Goal: Task Accomplishment & Management: Use online tool/utility

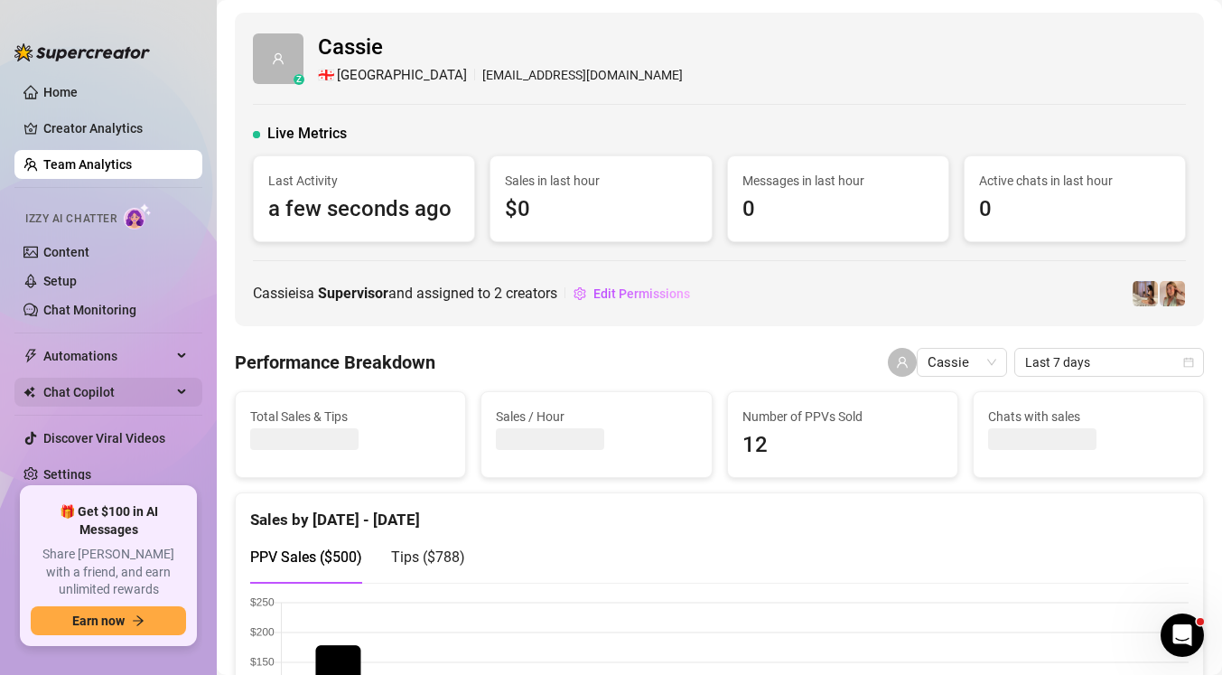
click at [103, 391] on span "Chat Copilot" at bounding box center [107, 392] width 128 height 29
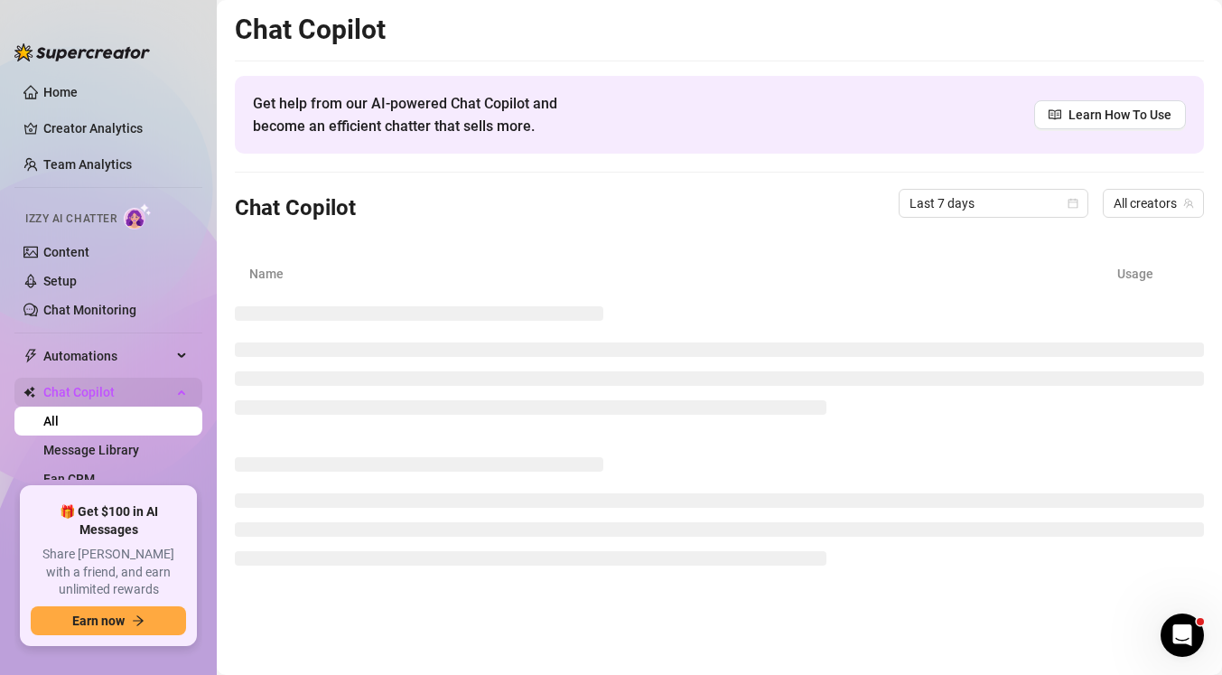
scroll to position [86, 0]
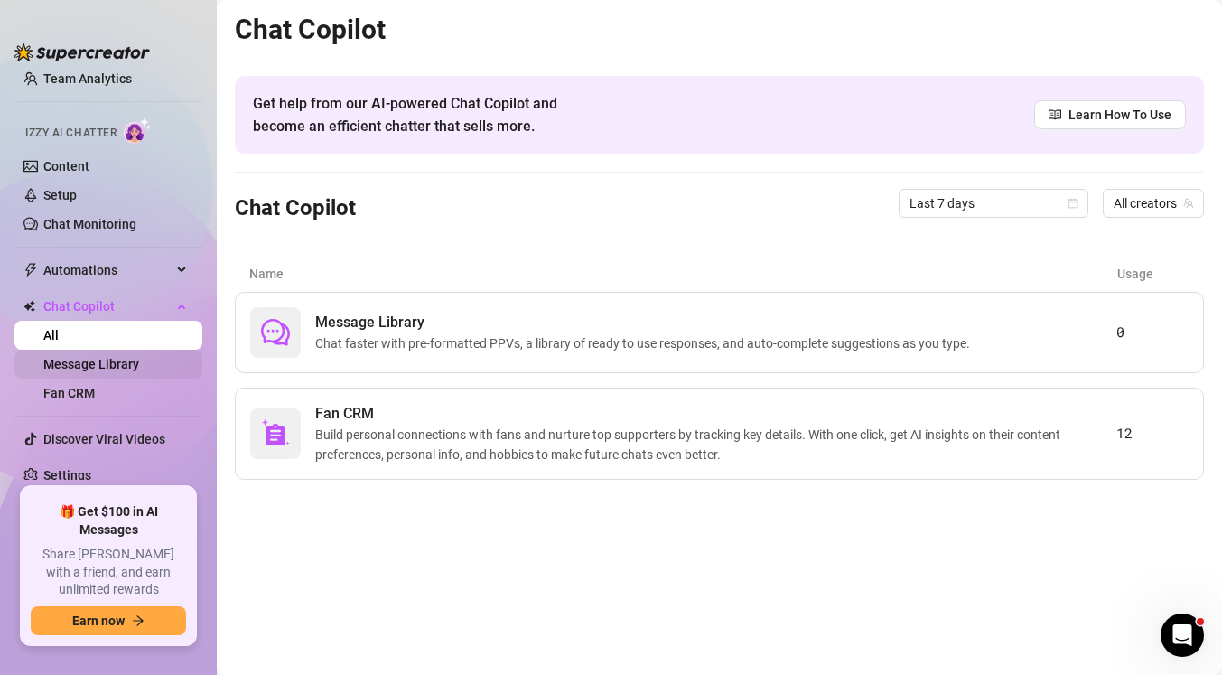
click at [120, 359] on link "Message Library" at bounding box center [91, 364] width 96 height 14
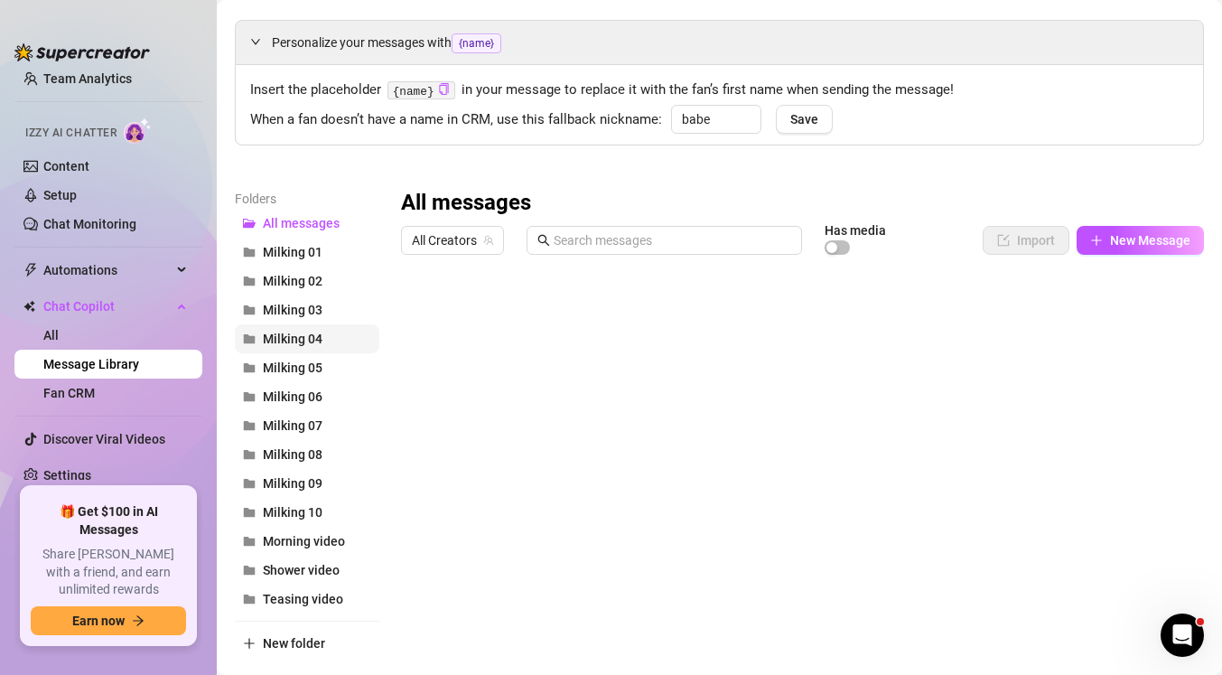
scroll to position [44, 0]
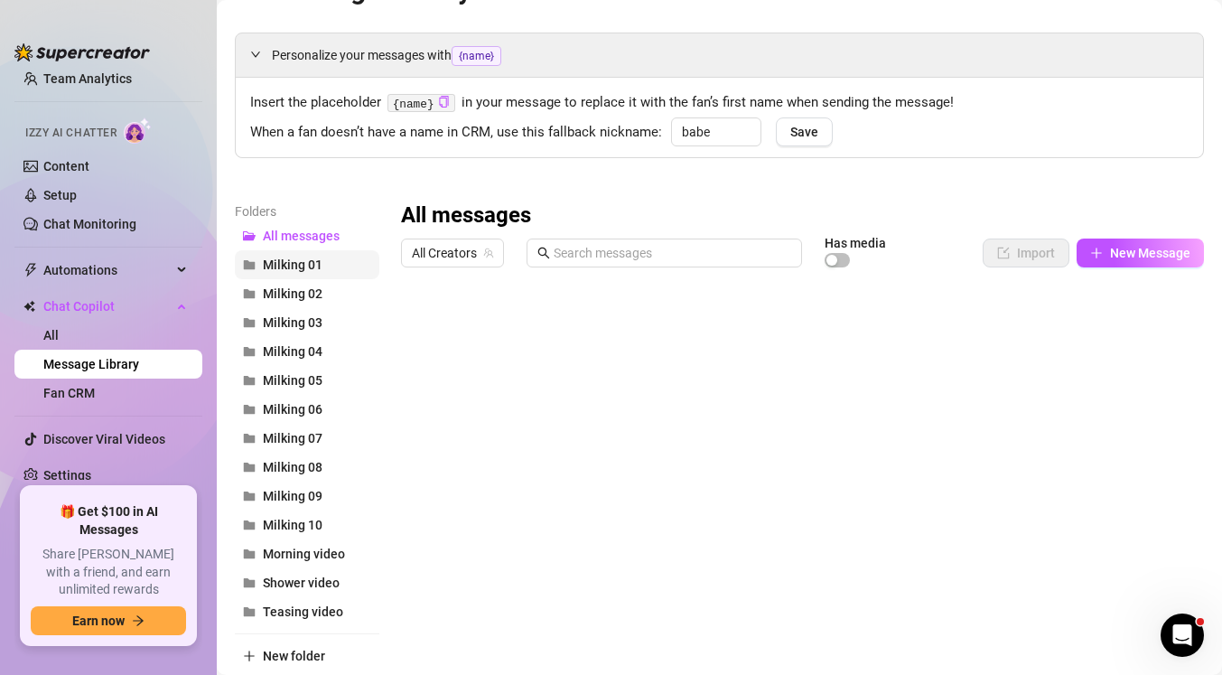
click at [288, 263] on span "Milking 01" at bounding box center [293, 264] width 60 height 14
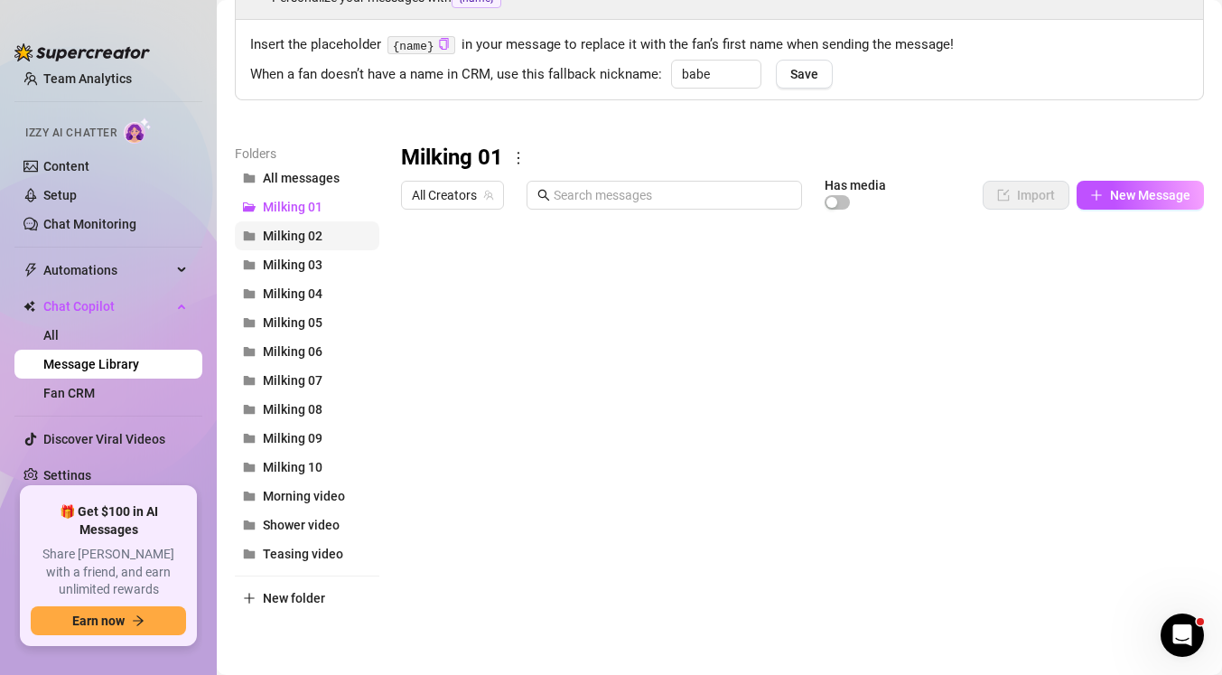
click at [289, 234] on span "Milking 02" at bounding box center [293, 235] width 60 height 14
click at [300, 235] on span "Milking 02" at bounding box center [293, 235] width 60 height 14
click at [472, 189] on span "All Creators" at bounding box center [452, 195] width 81 height 27
click at [462, 200] on span "All Creators" at bounding box center [452, 195] width 81 height 27
click at [446, 198] on span "All Creators" at bounding box center [452, 195] width 81 height 27
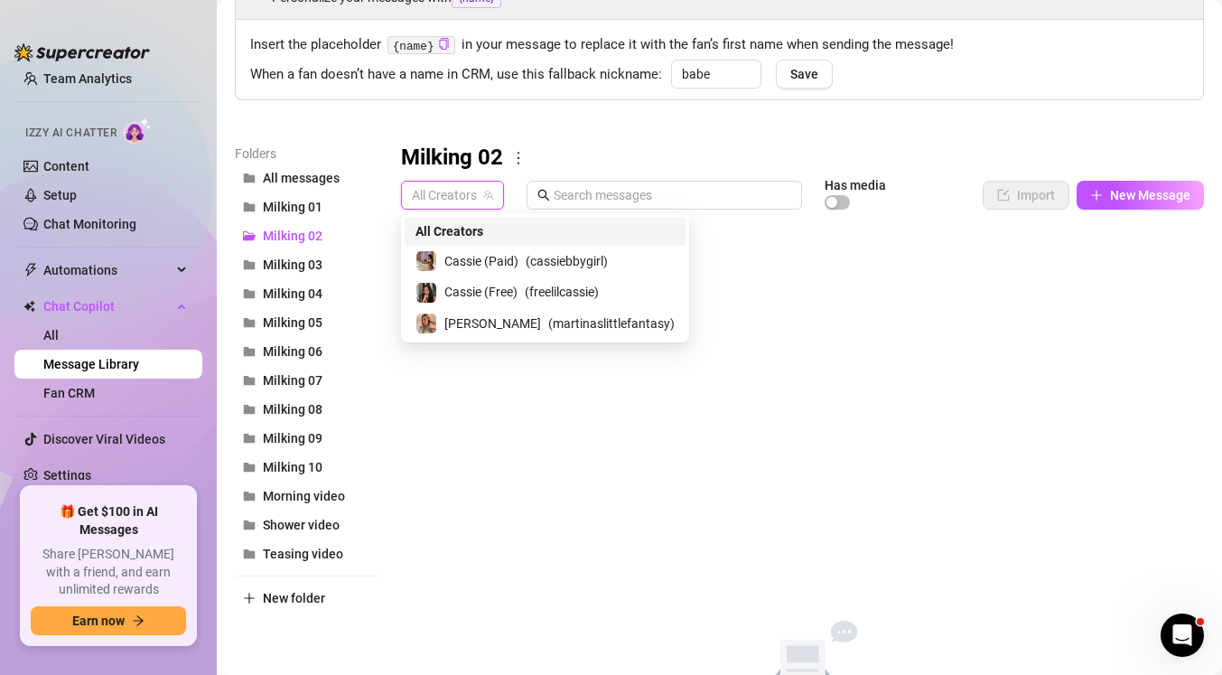
click at [461, 199] on span "All Creators" at bounding box center [452, 195] width 81 height 27
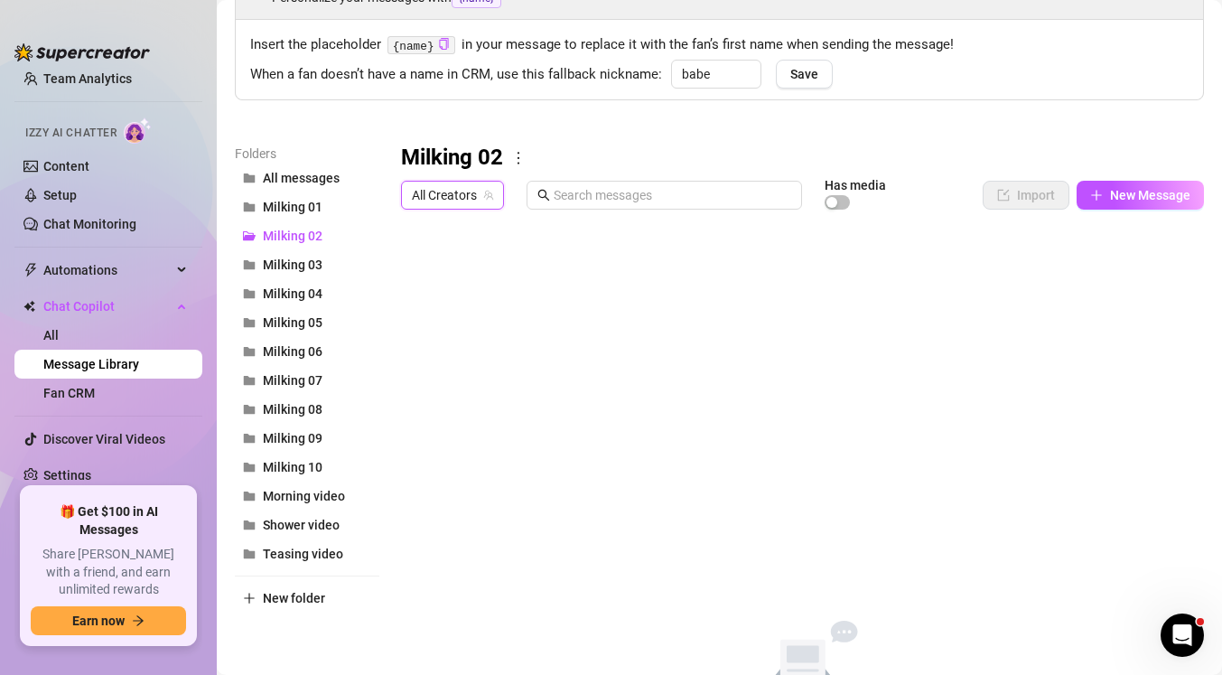
click at [461, 199] on span "All Creators" at bounding box center [452, 195] width 81 height 27
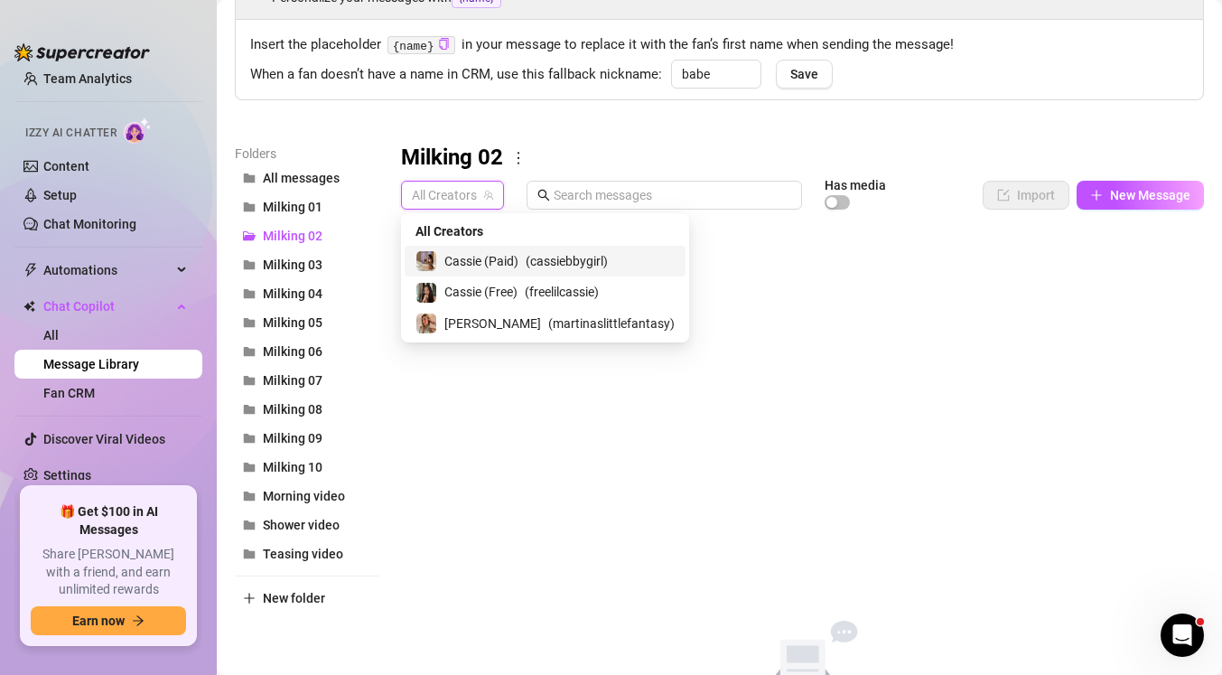
click at [553, 255] on span "( cassiebbygirl )" at bounding box center [567, 261] width 82 height 20
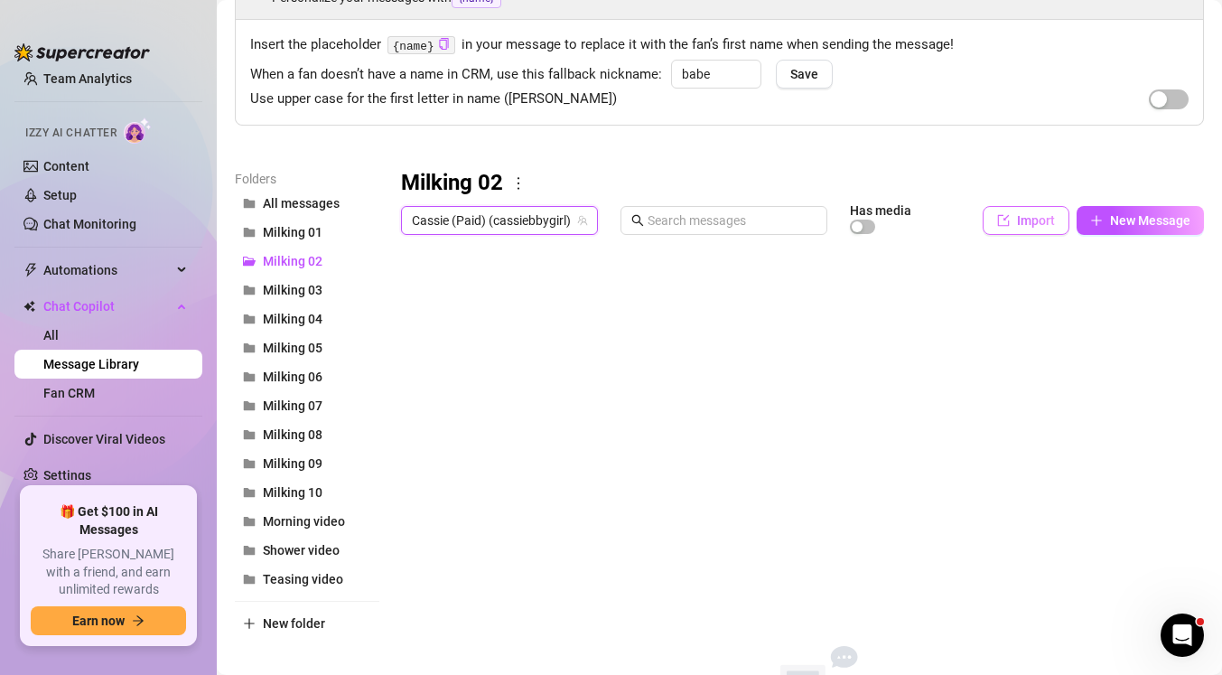
click at [1016, 214] on button "Import" at bounding box center [1026, 220] width 87 height 29
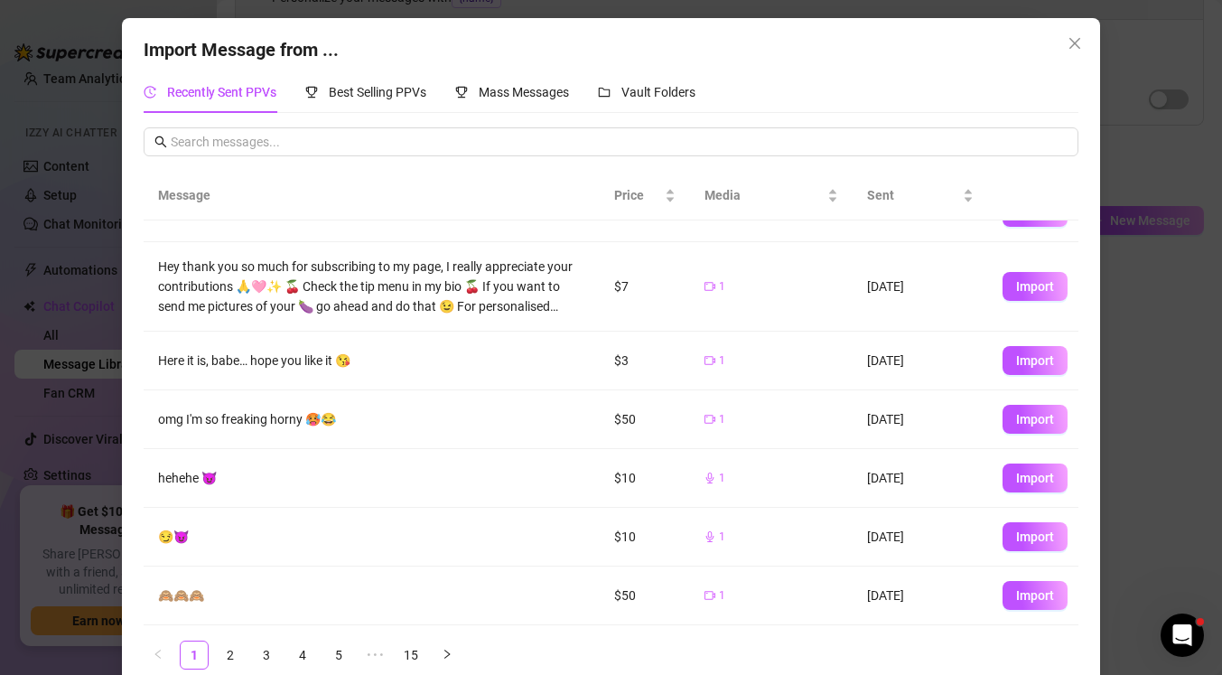
scroll to position [26, 0]
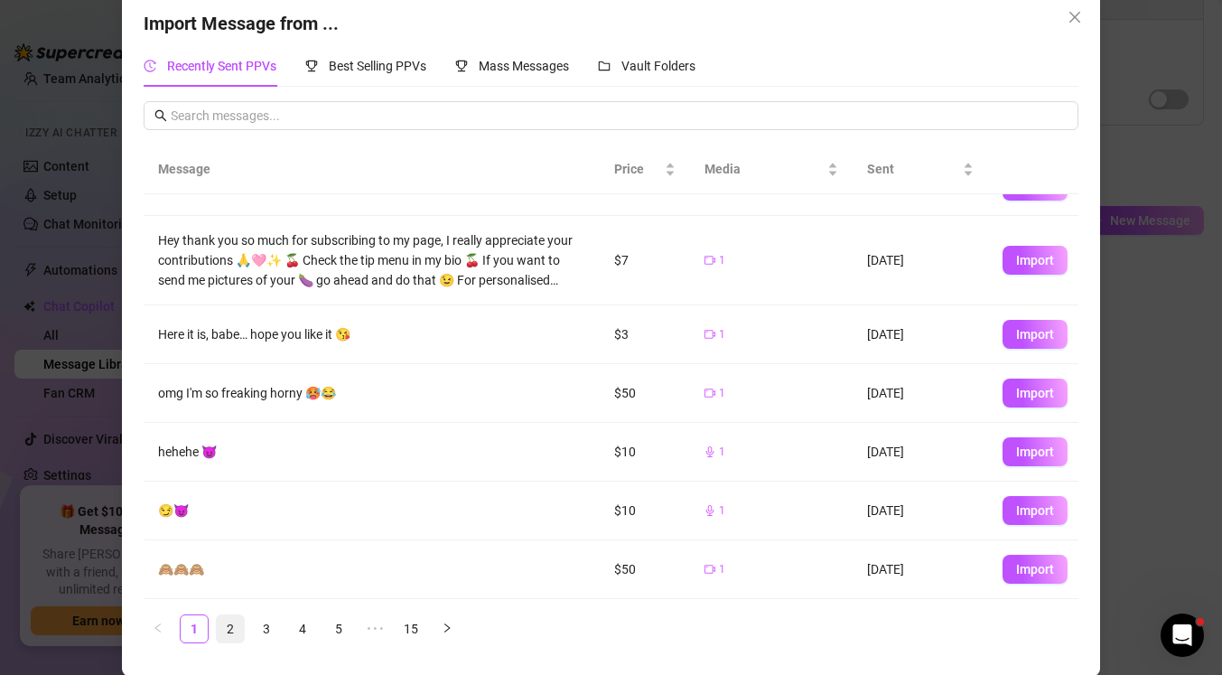
click at [227, 635] on link "2" at bounding box center [230, 628] width 27 height 27
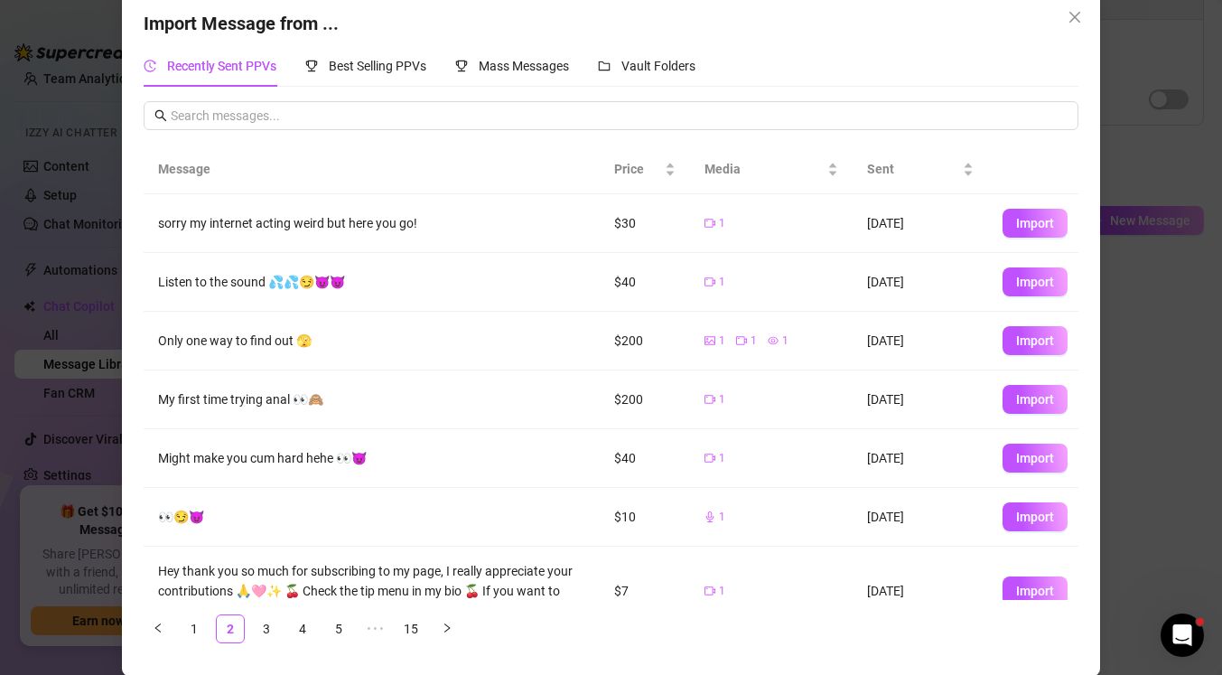
scroll to position [0, 0]
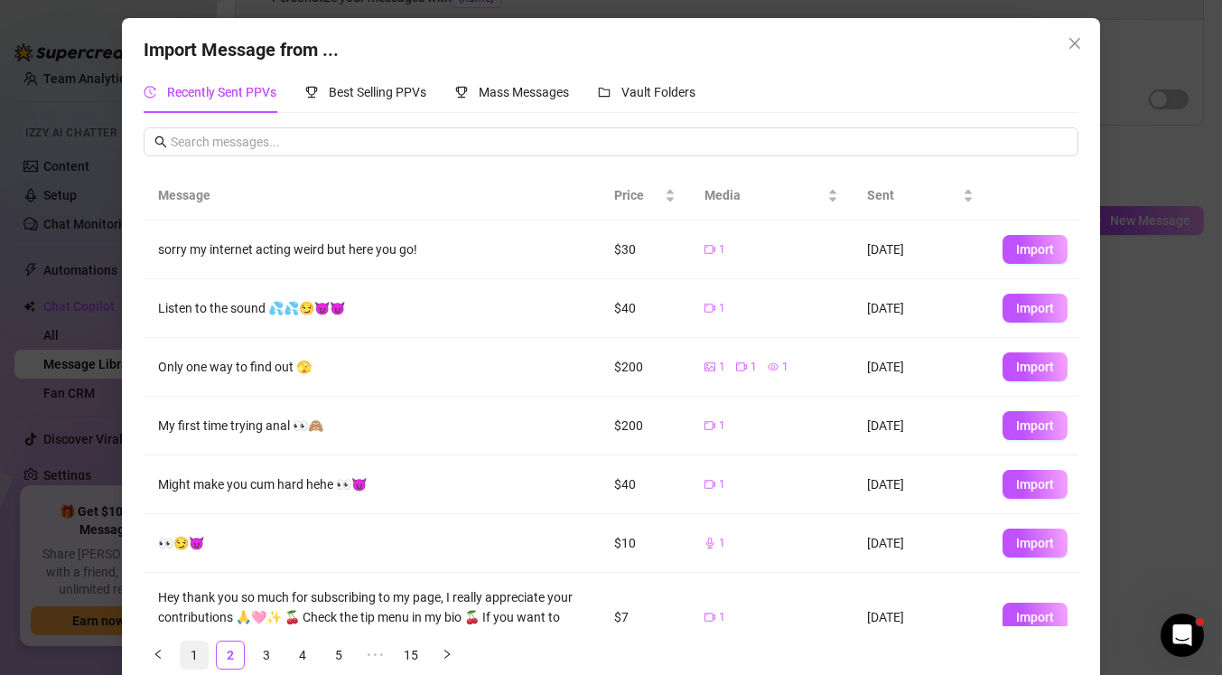
click at [201, 655] on link "1" at bounding box center [194, 654] width 27 height 27
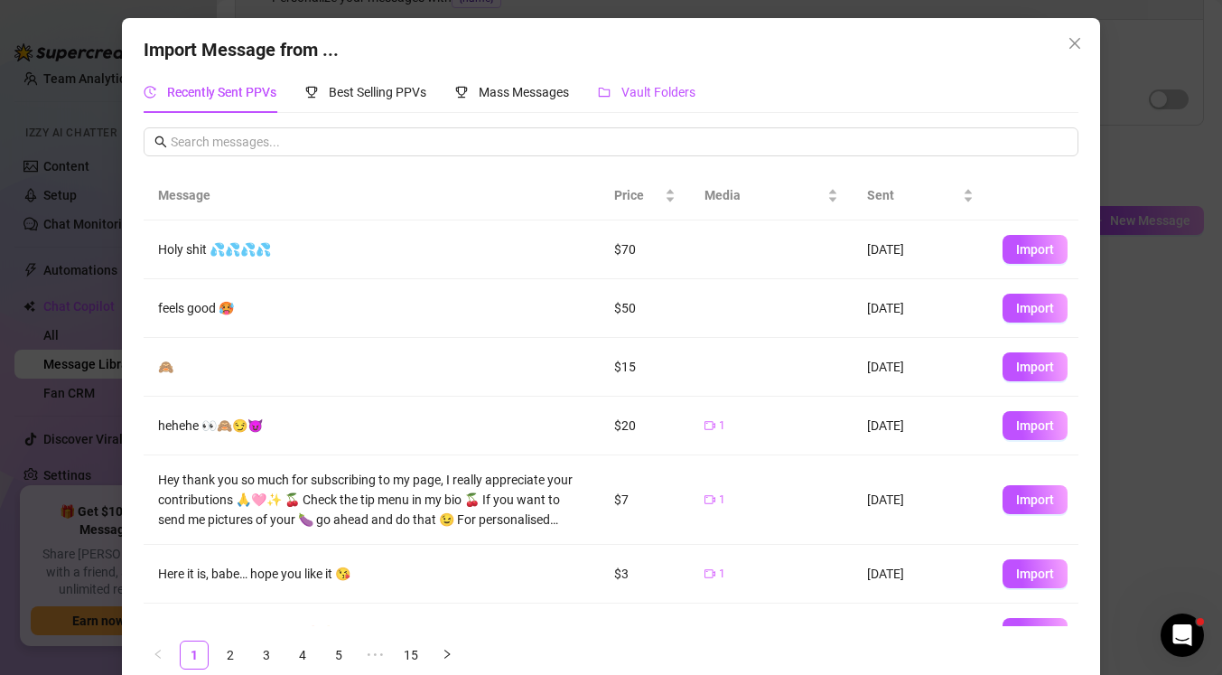
click at [659, 83] on div "Vault Folders" at bounding box center [647, 92] width 98 height 20
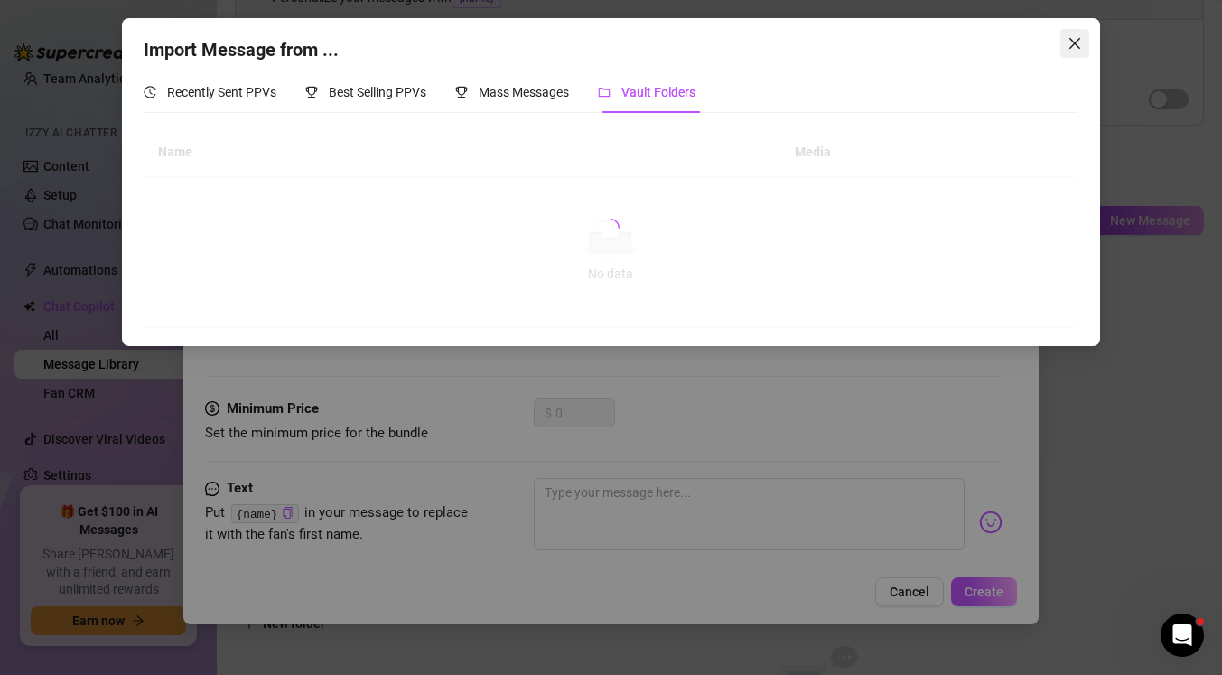
click at [1077, 42] on icon "close" at bounding box center [1074, 43] width 14 height 14
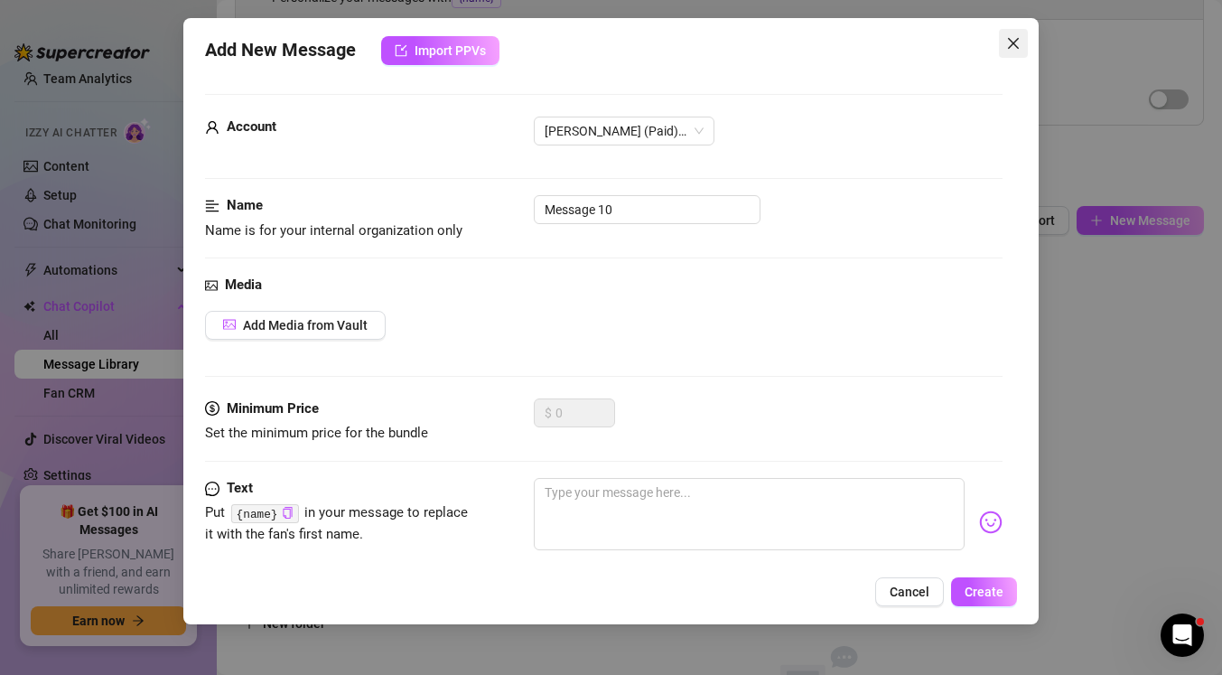
click at [1013, 42] on icon "close" at bounding box center [1013, 43] width 11 height 11
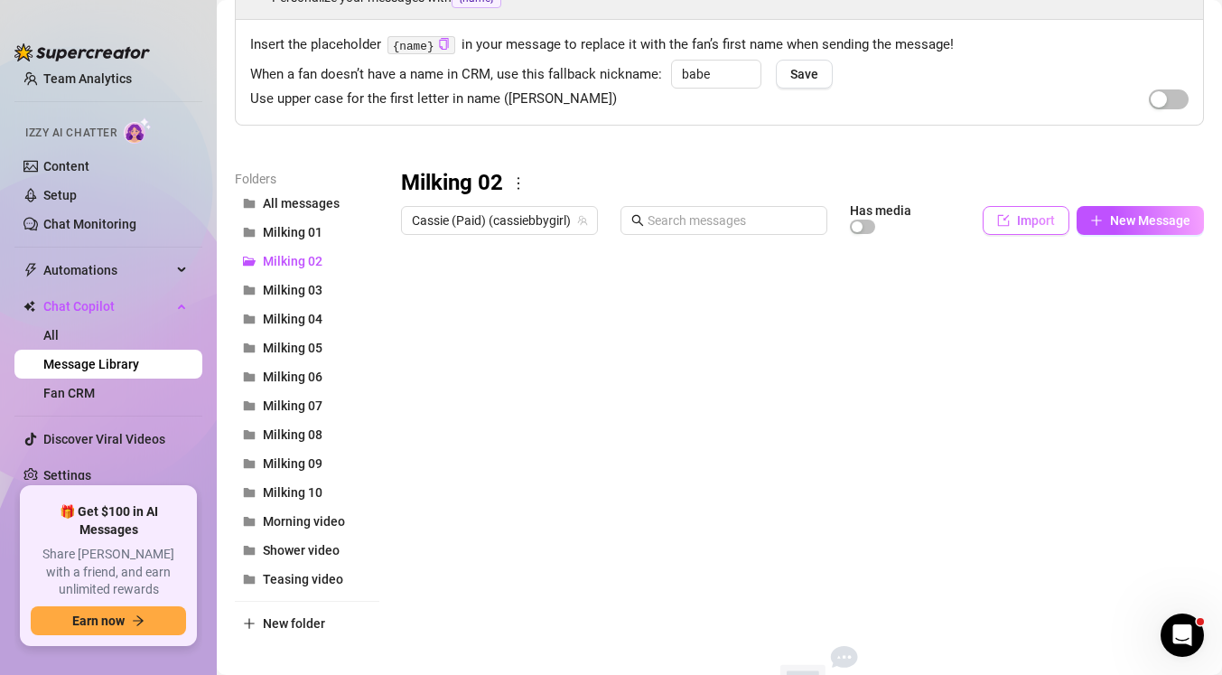
click at [1013, 218] on button "Import" at bounding box center [1026, 220] width 87 height 29
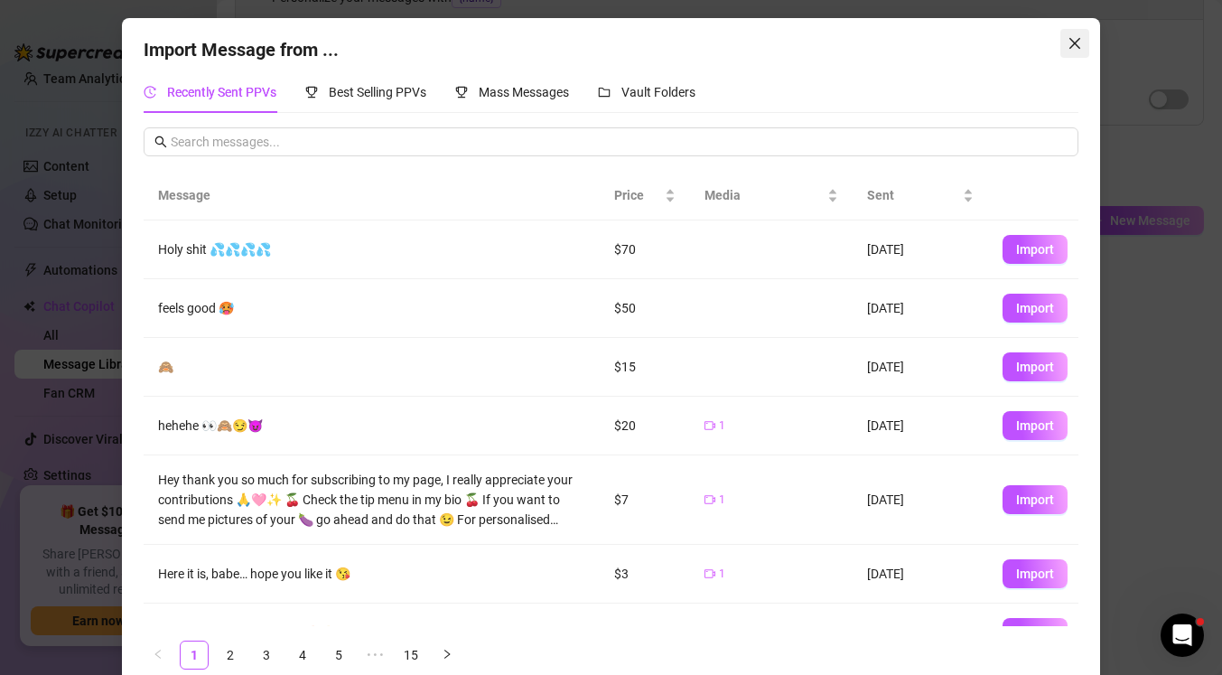
click at [1076, 31] on button "Close" at bounding box center [1074, 43] width 29 height 29
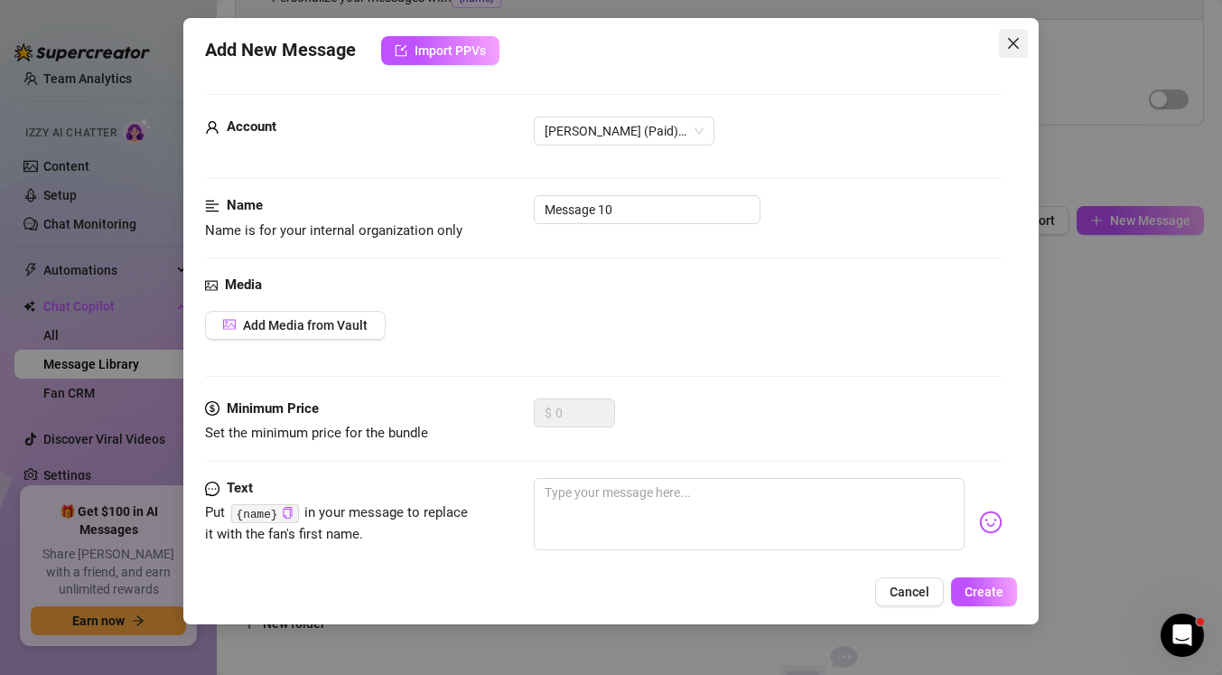
click at [1011, 42] on icon "close" at bounding box center [1013, 43] width 11 height 11
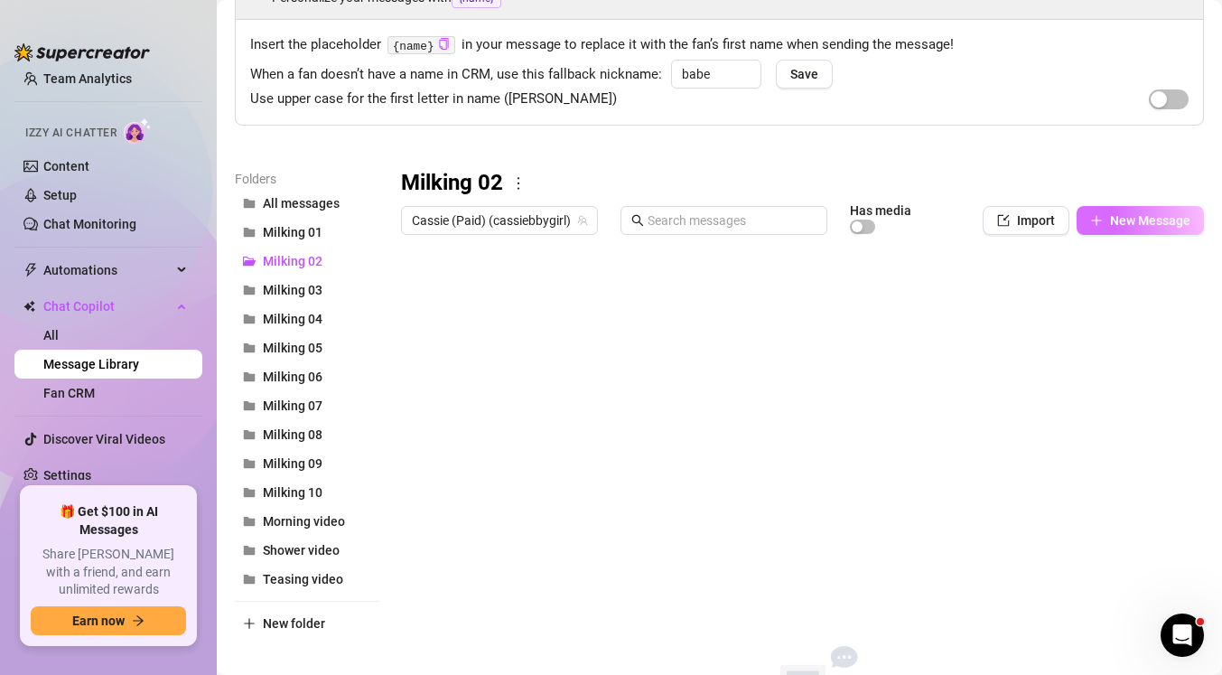
click at [1131, 223] on span "New Message" at bounding box center [1150, 220] width 80 height 14
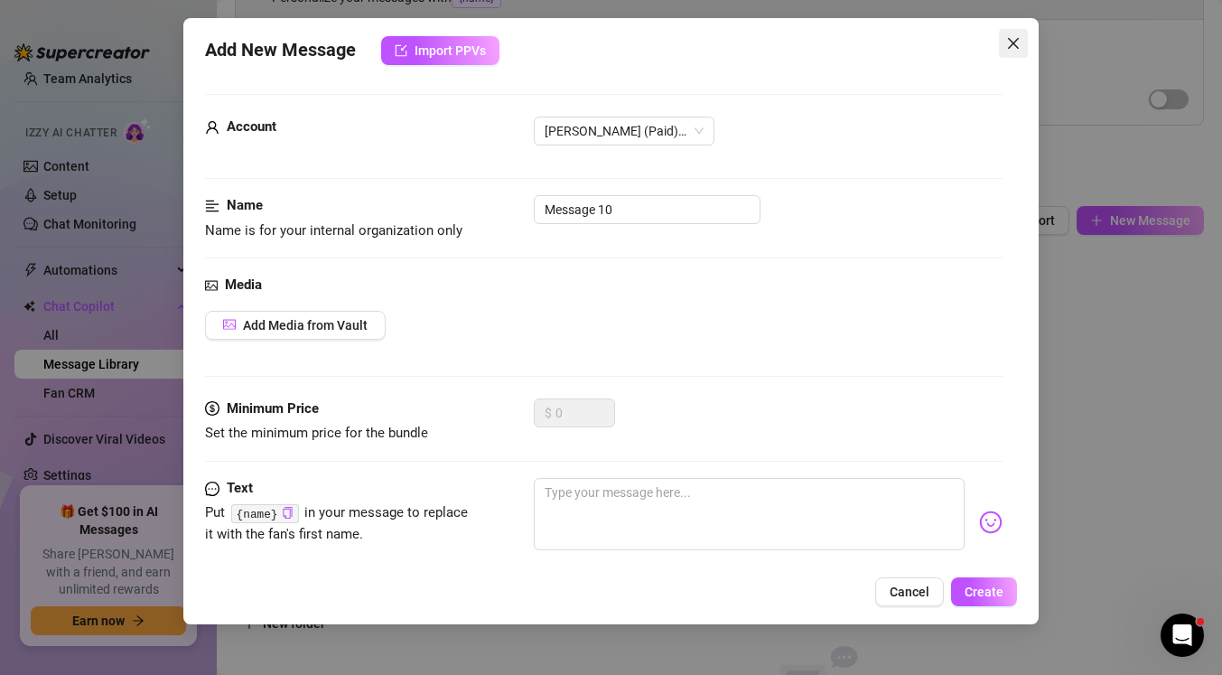
click at [1012, 42] on icon "close" at bounding box center [1013, 43] width 14 height 14
